Goal: Information Seeking & Learning: Find specific fact

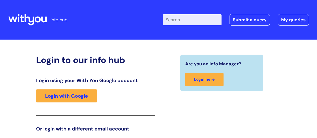
scroll to position [76, 0]
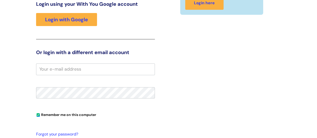
click at [71, 71] on input "email" at bounding box center [95, 69] width 119 height 12
type input "gemma.davies"
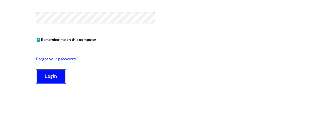
click at [57, 73] on button "Login" at bounding box center [51, 76] width 30 height 15
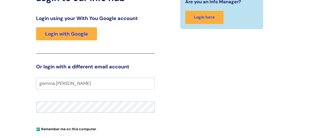
scroll to position [15, 0]
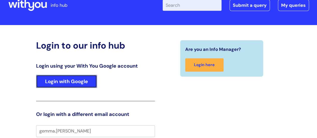
click at [85, 78] on link "Login with Google" at bounding box center [66, 81] width 61 height 13
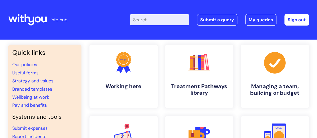
click at [166, 20] on input "Enter your search term here..." at bounding box center [159, 19] width 59 height 11
type input "n"
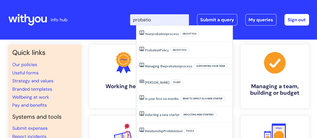
type input "probation"
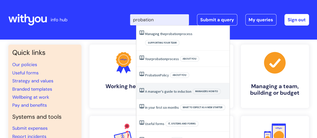
click at [173, 89] on link "A manager's guide to induction" at bounding box center [168, 91] width 46 height 5
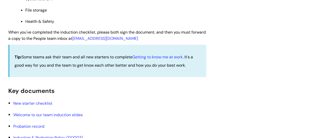
scroll to position [577, 0]
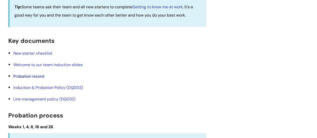
click at [25, 77] on link "Probation record" at bounding box center [28, 76] width 31 height 5
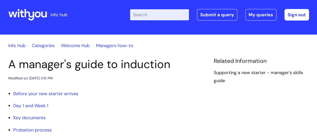
scroll to position [75, 0]
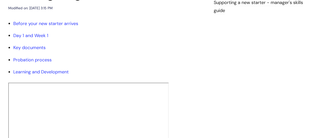
click at [41, 27] on li "Before your new starter arrives" at bounding box center [109, 24] width 193 height 8
click at [41, 25] on link "Before your new starter arrives" at bounding box center [45, 24] width 65 height 6
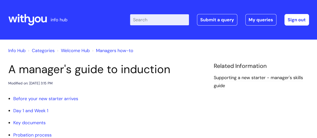
click at [164, 19] on input "Enter your search term here..." at bounding box center [159, 19] width 59 height 11
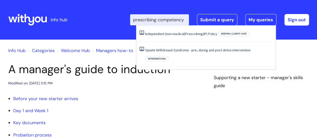
scroll to position [0, 5]
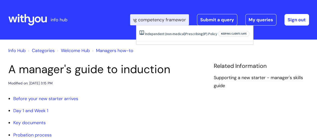
type input "prescribing competency framework"
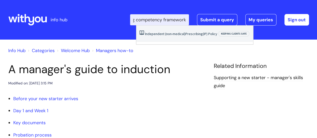
click at [213, 33] on link "Independent (non-medical) Prescribing (IP) Policy" at bounding box center [181, 34] width 72 height 5
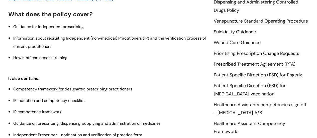
scroll to position [100, 0]
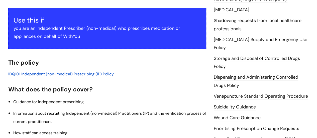
click at [55, 76] on span "IDQ101 Independent (non-medical) Prescribing (IP) Policy" at bounding box center [61, 73] width 106 height 5
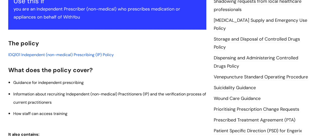
scroll to position [75, 0]
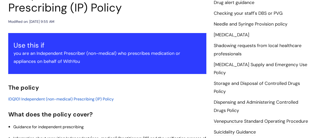
click at [92, 99] on span "IDQ101 Independent (non-medical) Prescribing (IP) Policy" at bounding box center [61, 99] width 106 height 5
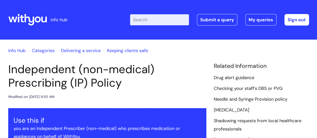
click at [178, 22] on input "Enter your search term here..." at bounding box center [159, 19] width 59 height 11
click at [178, 22] on input "ID" at bounding box center [159, 19] width 59 height 11
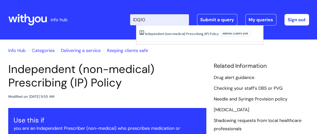
type input "IDQ101"
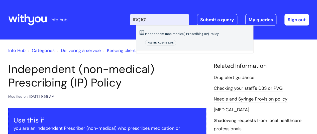
click at [174, 33] on link "Independent (non-medical) Prescribing (IP) Policy" at bounding box center [182, 34] width 74 height 5
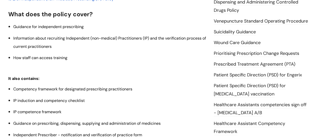
scroll to position [276, 0]
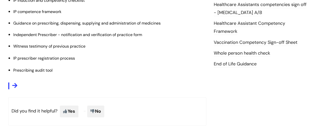
click at [14, 85] on em at bounding box center [15, 86] width 7 height 6
click at [15, 84] on em at bounding box center [15, 86] width 7 height 6
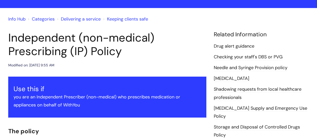
scroll to position [100, 0]
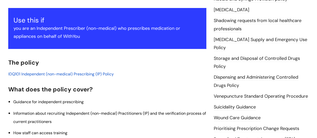
click at [39, 73] on span "IDQ101 Independent (non-medical) Prescribing (IP) Policy" at bounding box center [61, 73] width 106 height 5
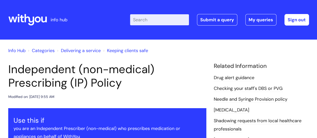
click at [23, 50] on link "Info Hub" at bounding box center [16, 51] width 17 height 6
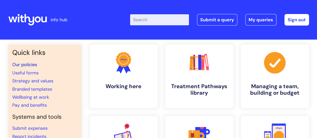
click at [28, 64] on link "Our policies" at bounding box center [24, 65] width 25 height 6
